Goal: Transaction & Acquisition: Purchase product/service

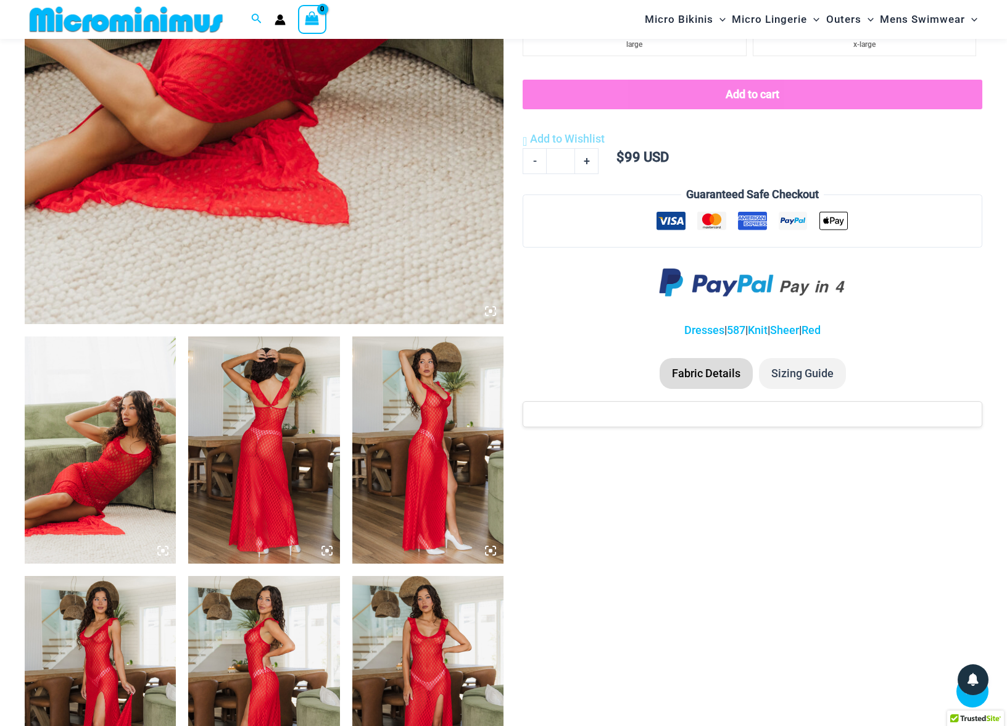
scroll to position [418, 0]
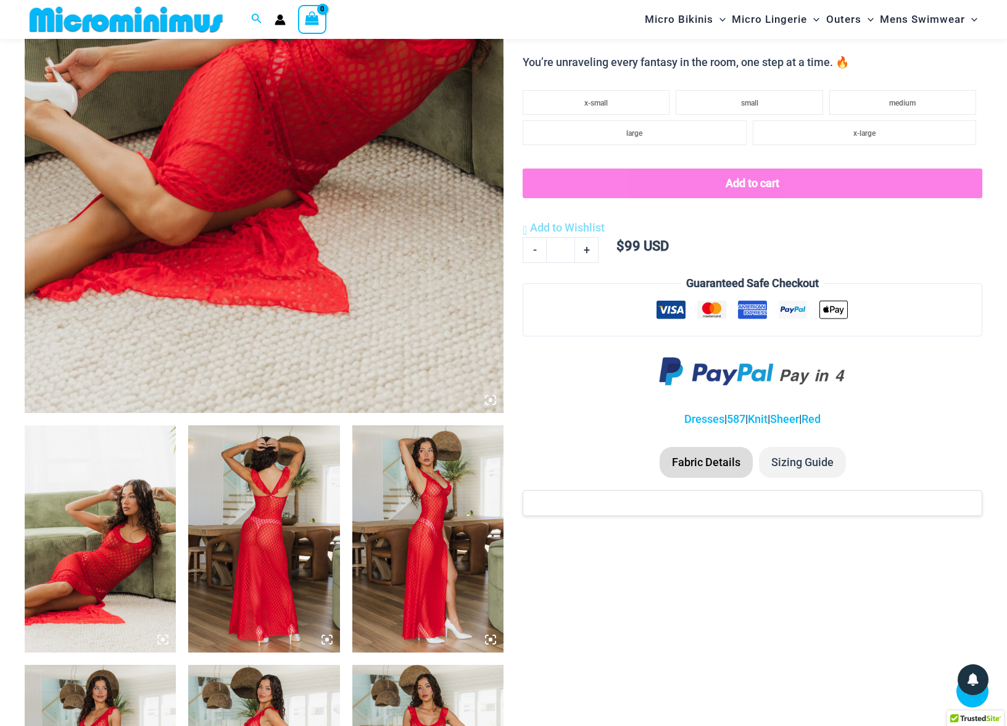
click at [328, 181] on img at bounding box center [264, 54] width 479 height 718
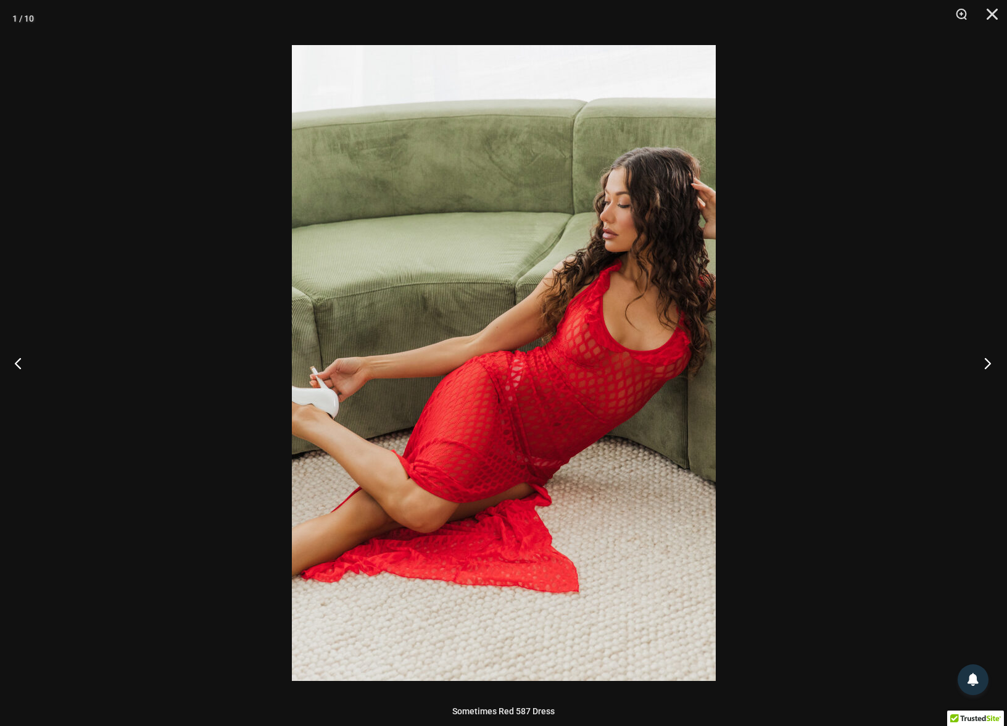
click at [988, 363] on button "Next" at bounding box center [984, 363] width 46 height 62
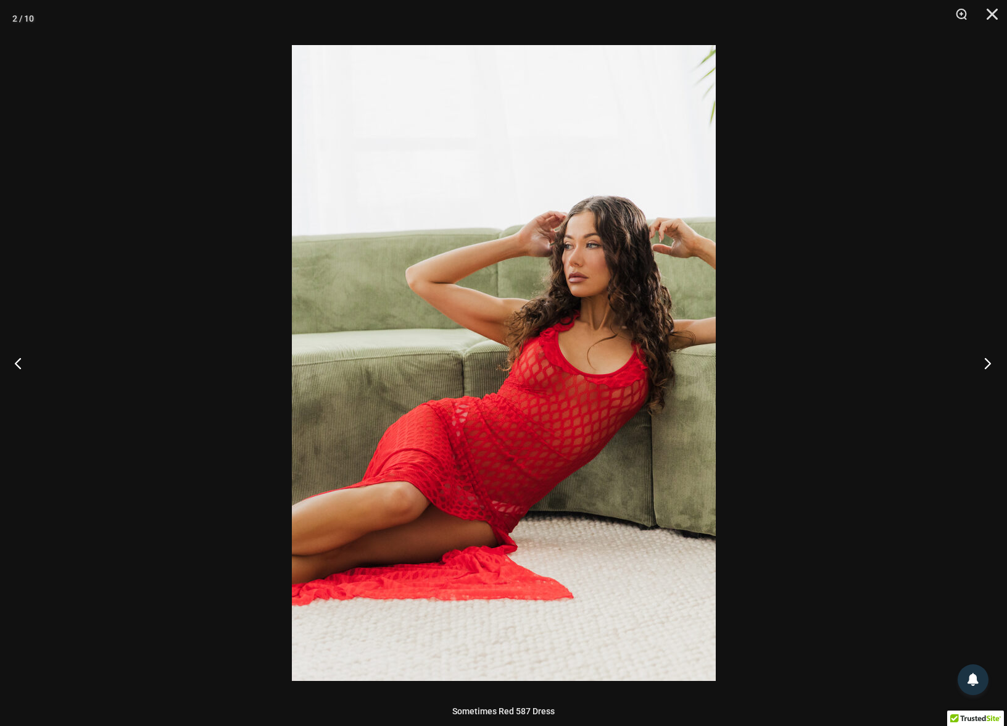
click at [988, 363] on button "Next" at bounding box center [984, 363] width 46 height 62
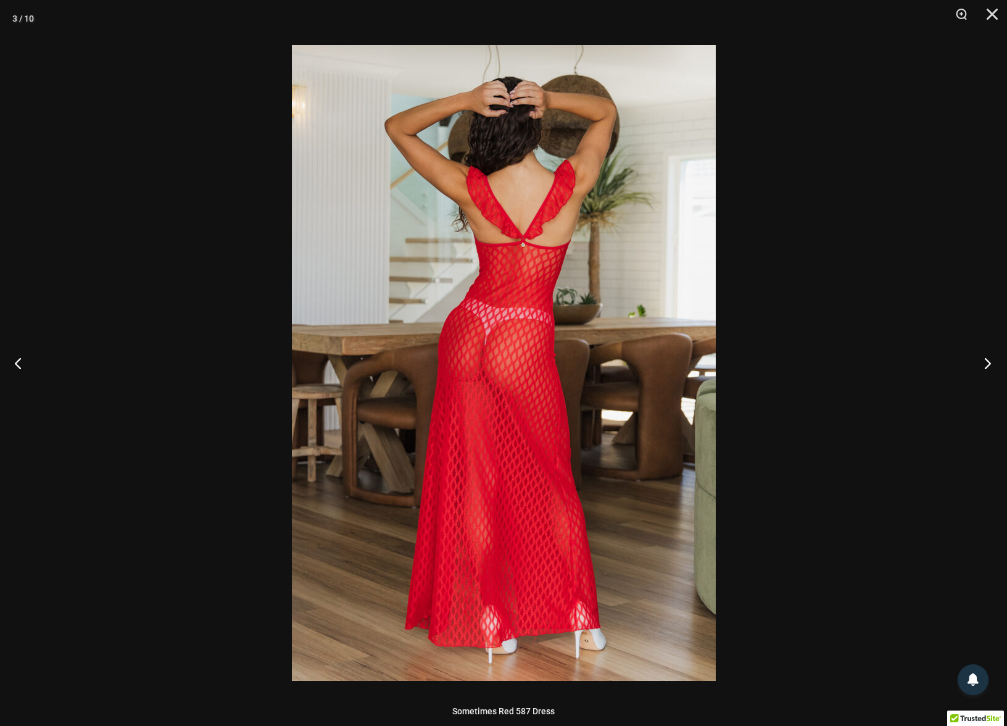
click at [988, 363] on button "Next" at bounding box center [984, 363] width 46 height 62
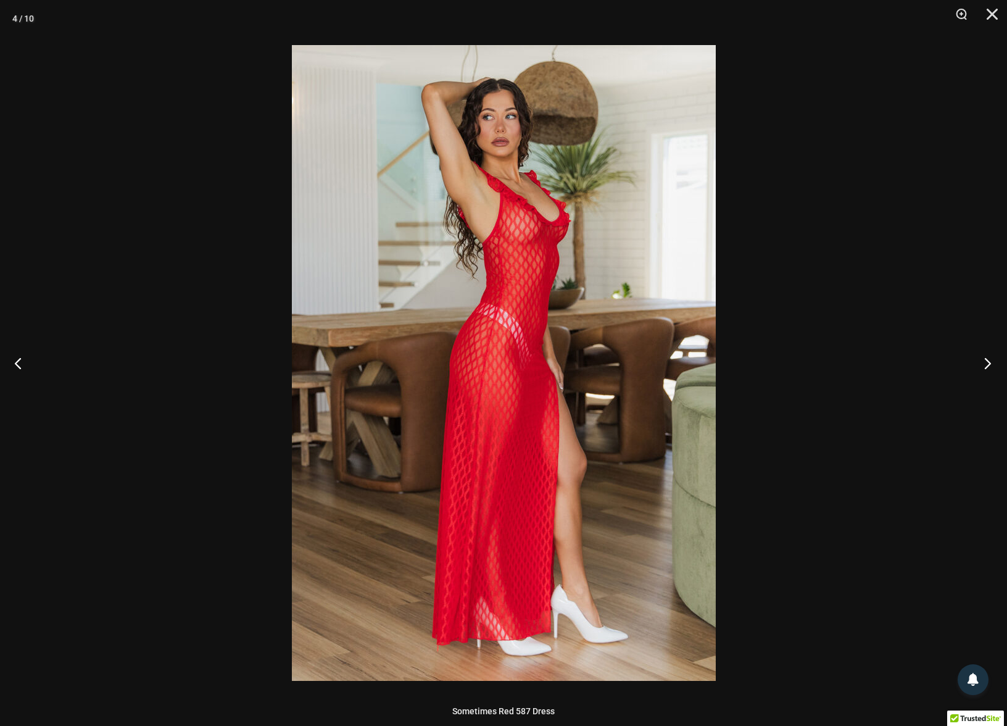
click at [988, 363] on button "Next" at bounding box center [984, 363] width 46 height 62
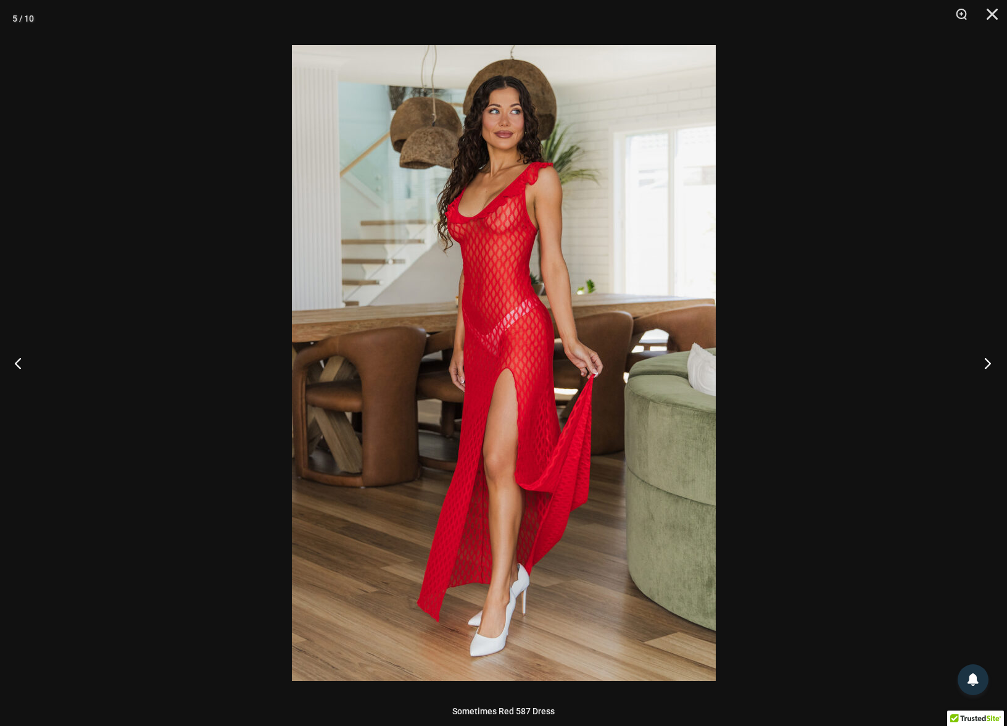
click at [988, 363] on button "Next" at bounding box center [984, 363] width 46 height 62
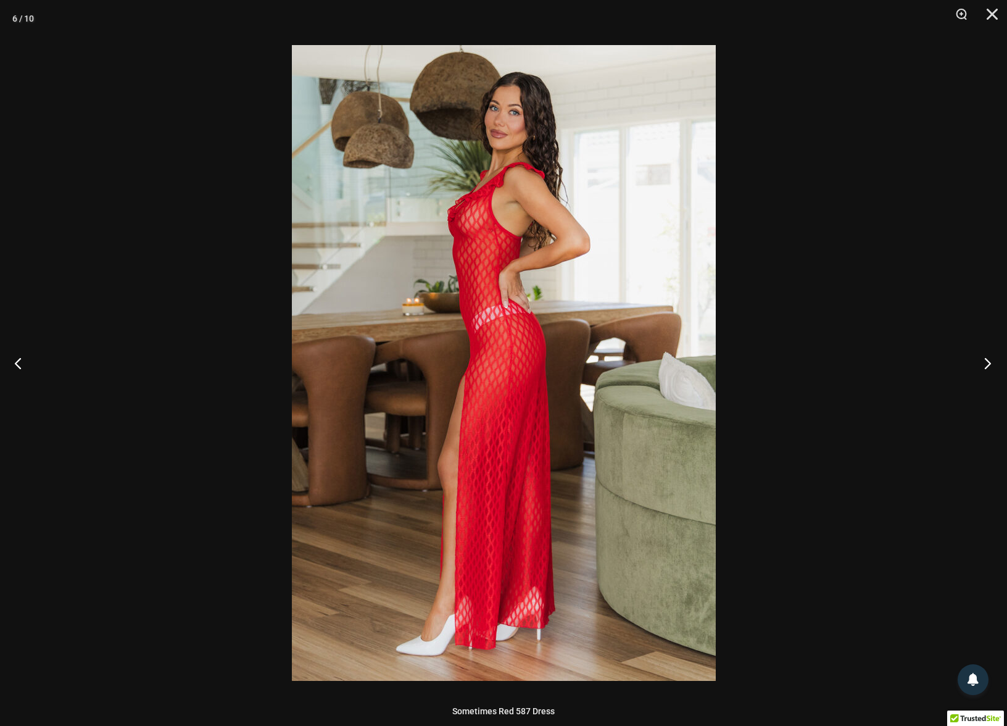
click at [988, 363] on button "Next" at bounding box center [984, 363] width 46 height 62
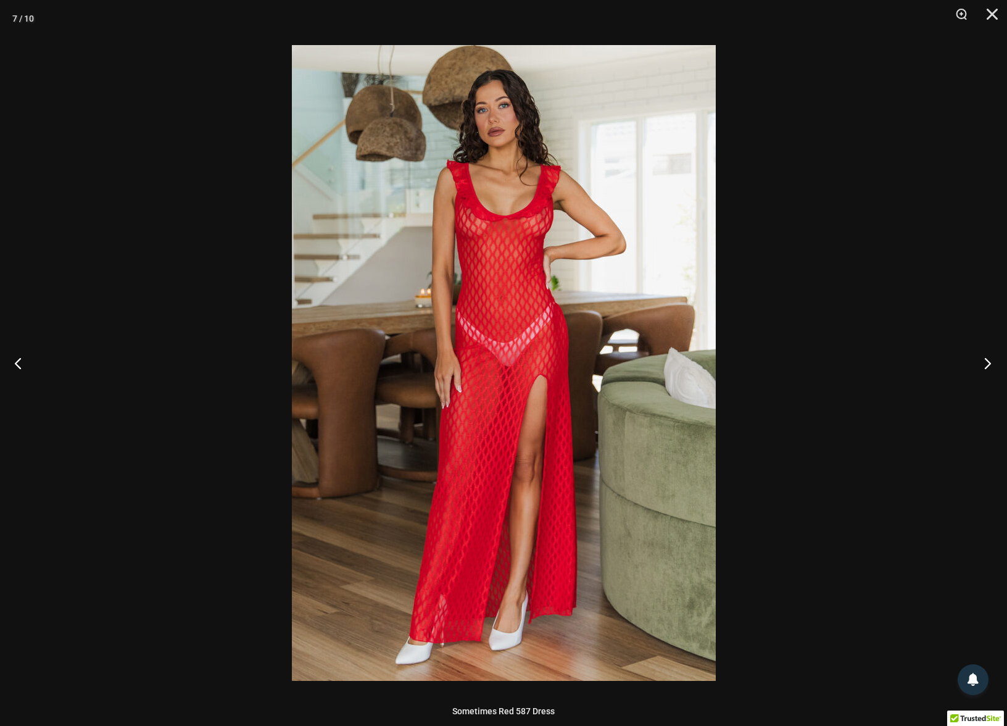
click at [988, 363] on button "Next" at bounding box center [984, 363] width 46 height 62
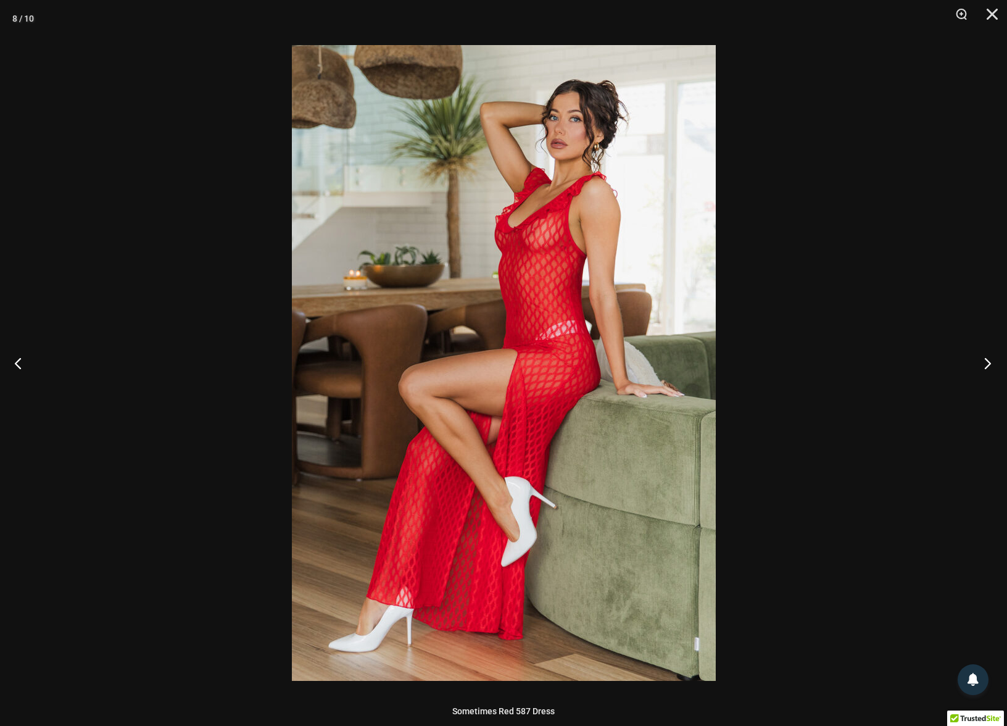
click at [988, 363] on button "Next" at bounding box center [984, 363] width 46 height 62
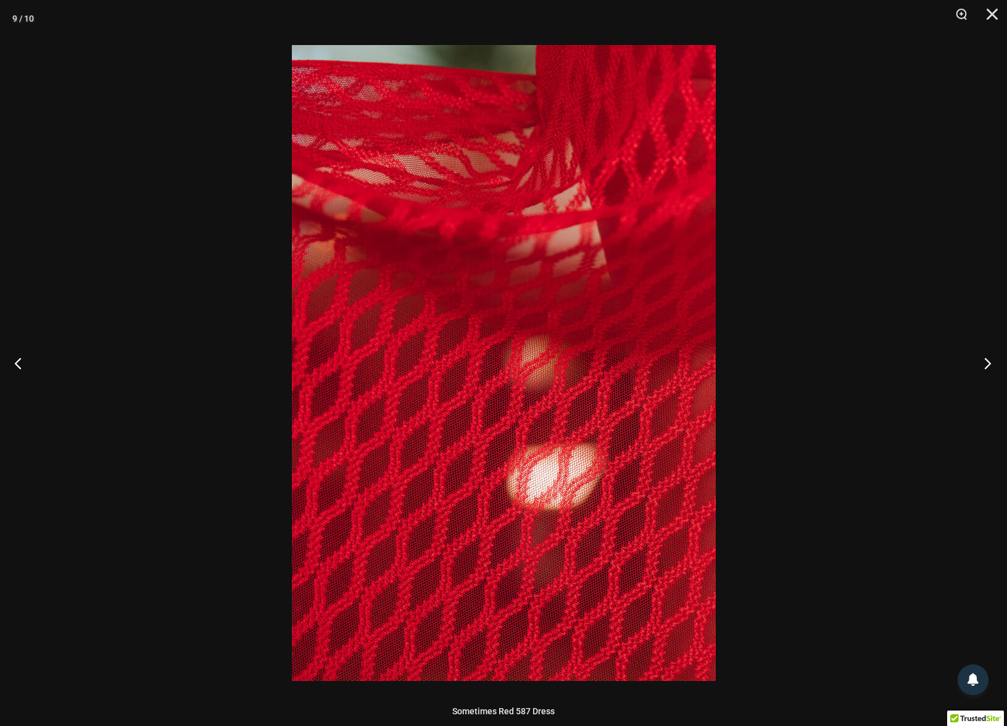
click at [988, 363] on button "Next" at bounding box center [984, 363] width 46 height 62
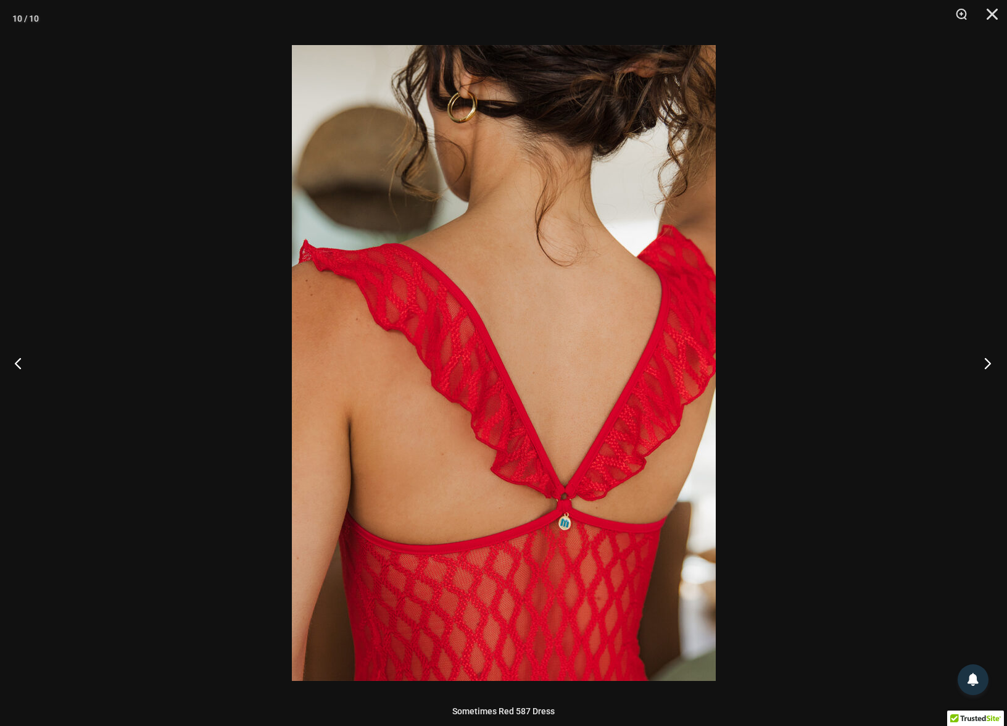
click at [988, 363] on button "Next" at bounding box center [984, 363] width 46 height 62
